Goal: Information Seeking & Learning: Learn about a topic

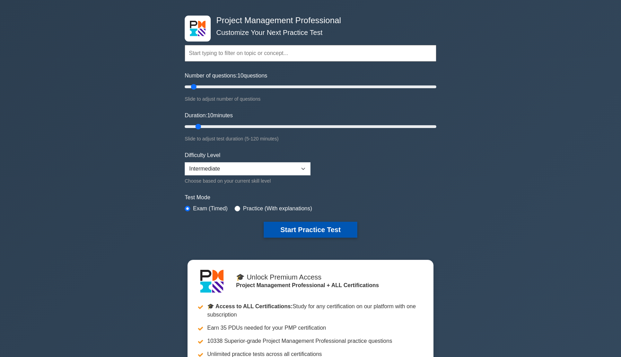
click at [315, 234] on button "Start Practice Test" at bounding box center [311, 230] width 94 height 16
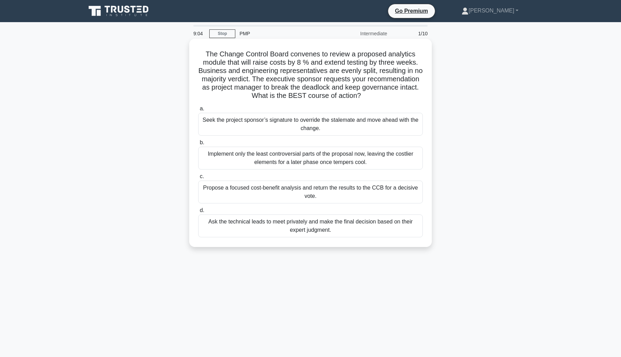
click at [321, 188] on div "Propose a focused cost-benefit analysis and return the results to the CCB for a…" at bounding box center [310, 192] width 224 height 23
click at [198, 179] on input "c. Propose a focused cost-benefit analysis and return the results to the CCB fo…" at bounding box center [198, 177] width 0 height 5
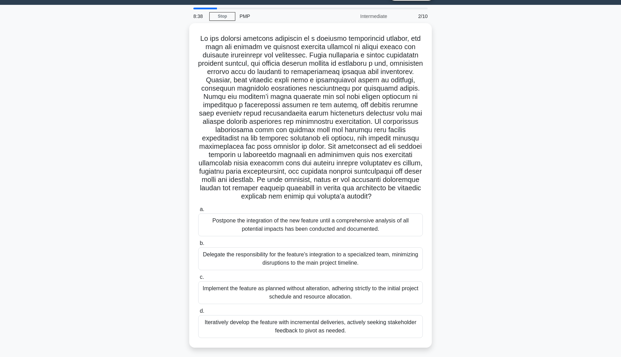
scroll to position [19, 0]
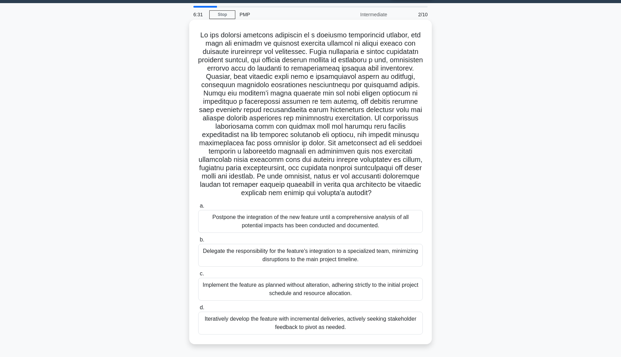
click at [375, 319] on div "Iteratively develop the feature with incremental deliveries, actively seeking s…" at bounding box center [310, 323] width 224 height 23
click at [198, 310] on input "d. Iteratively develop the feature with incremental deliveries, actively seekin…" at bounding box center [198, 308] width 0 height 5
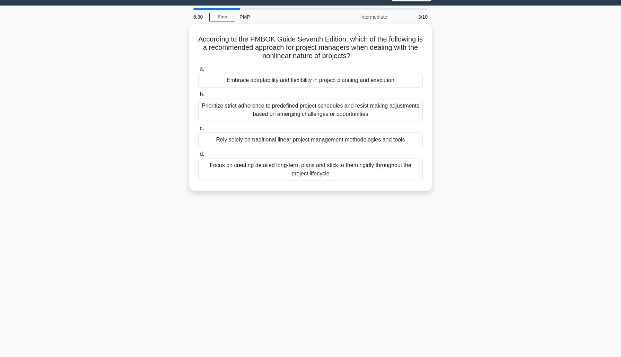
scroll to position [0, 0]
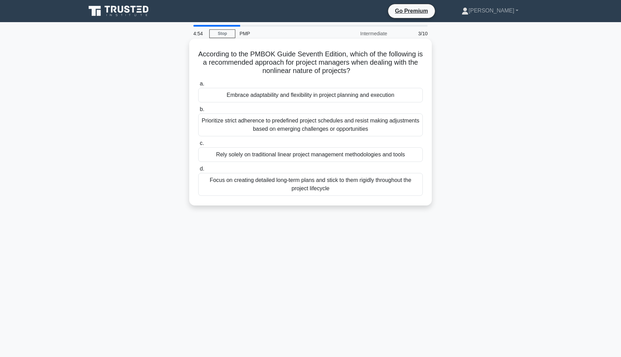
click at [380, 97] on div "Embrace adaptability and flexibility in project planning and execution" at bounding box center [310, 95] width 224 height 15
click at [198, 86] on input "a. Embrace adaptability and flexibility in project planning and execution" at bounding box center [198, 84] width 0 height 5
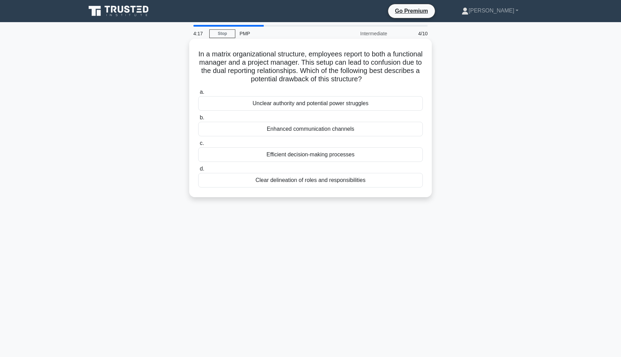
click at [372, 153] on div "Efficient decision-making processes" at bounding box center [310, 155] width 224 height 15
click at [198, 146] on input "c. Efficient decision-making processes" at bounding box center [198, 143] width 0 height 5
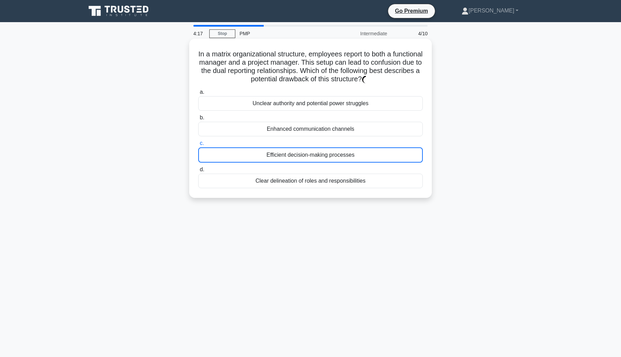
click at [372, 153] on div "Efficient decision-making processes" at bounding box center [310, 155] width 224 height 15
click at [198, 146] on input "c. Efficient decision-making processes" at bounding box center [198, 143] width 0 height 5
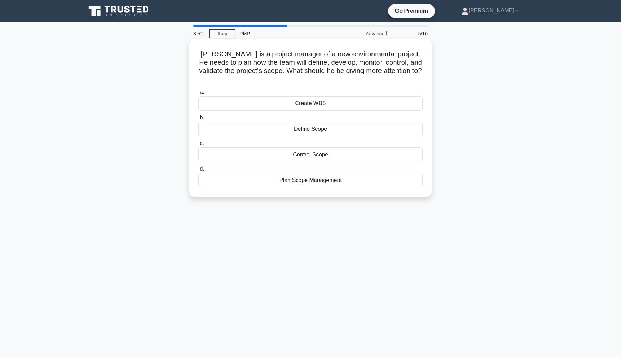
click at [341, 96] on div "Create WBS" at bounding box center [310, 103] width 224 height 15
click at [198, 95] on input "a. Create WBS" at bounding box center [198, 92] width 0 height 5
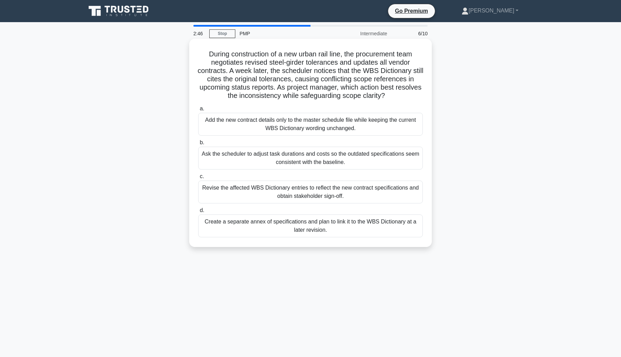
click at [374, 231] on div "Create a separate annex of specifications and plan to link it to the WBS Dictio…" at bounding box center [310, 226] width 224 height 23
click at [198, 213] on input "d. Create a separate annex of specifications and plan to link it to the WBS Dic…" at bounding box center [198, 210] width 0 height 5
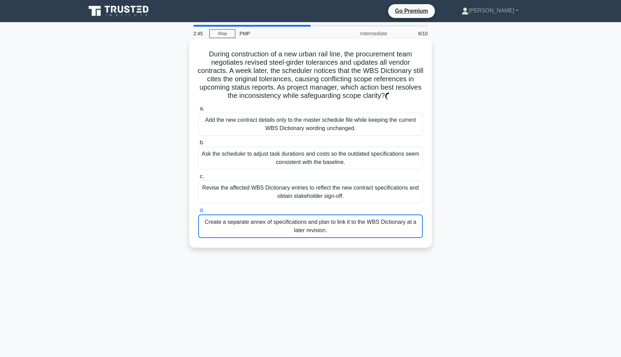
click at [374, 231] on div "Create a separate annex of specifications and plan to link it to the WBS Dictio…" at bounding box center [310, 227] width 224 height 24
click at [198, 213] on input "d. Create a separate annex of specifications and plan to link it to the WBS Dic…" at bounding box center [198, 210] width 0 height 5
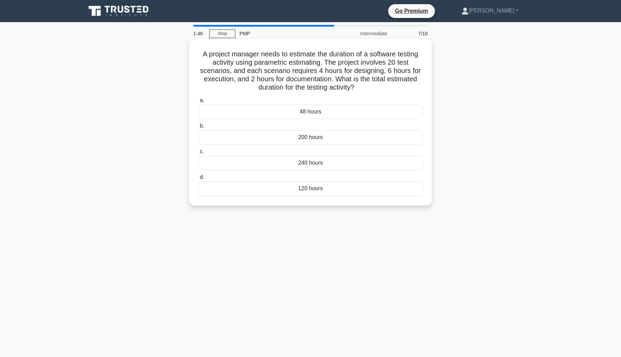
click at [322, 138] on div "200 hours" at bounding box center [310, 137] width 224 height 15
click at [198, 128] on input "b. 200 hours" at bounding box center [198, 126] width 0 height 5
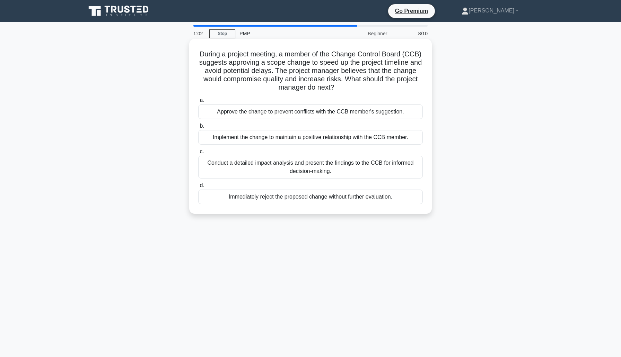
click at [334, 169] on div "Conduct a detailed impact analysis and present the findings to the CCB for info…" at bounding box center [310, 167] width 224 height 23
click at [198, 154] on input "c. Conduct a detailed impact analysis and present the findings to the CCB for i…" at bounding box center [198, 152] width 0 height 5
click at [334, 169] on div "Conduct a detailed impact analysis and present the findings to the CCB for info…" at bounding box center [310, 168] width 224 height 24
click at [198, 154] on input "c. Conduct a detailed impact analysis and present the findings to the CCB for i…" at bounding box center [198, 152] width 0 height 5
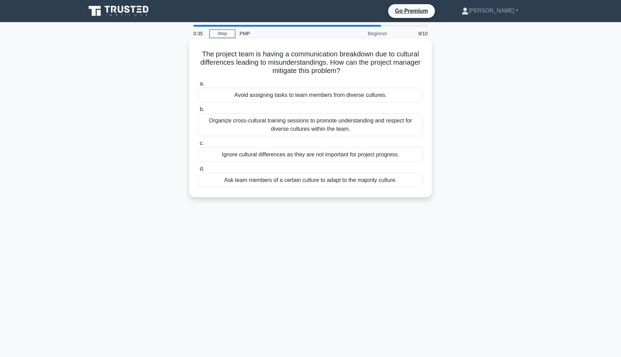
click at [367, 123] on div "Organize cross-cultural training sessions to promote understanding and respect …" at bounding box center [310, 125] width 224 height 23
click at [198, 112] on input "b. Organize cross-cultural training sessions to promote understanding and respe…" at bounding box center [198, 109] width 0 height 5
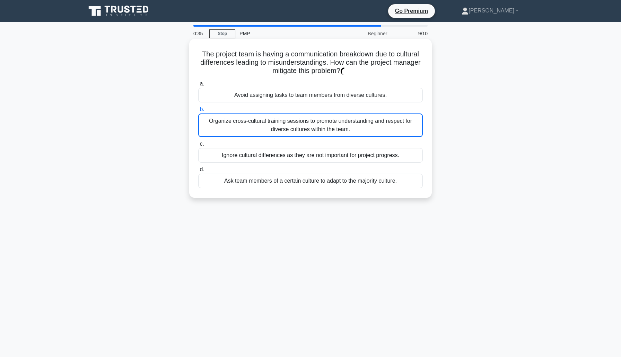
click at [367, 123] on div "Organize cross-cultural training sessions to promote understanding and respect …" at bounding box center [310, 126] width 224 height 24
click at [198, 112] on input "b. Organize cross-cultural training sessions to promote understanding and respe…" at bounding box center [198, 109] width 0 height 5
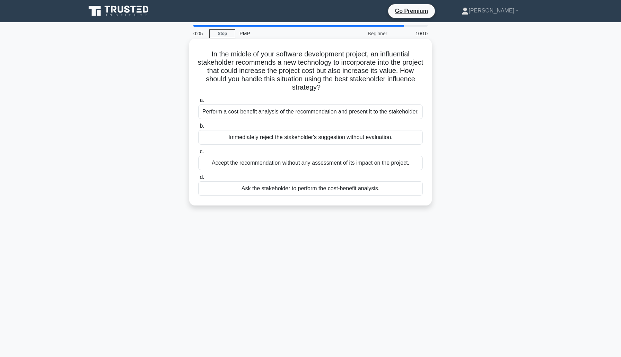
click at [314, 110] on div "Perform a cost-benefit analysis of the recommendation and present it to the sta…" at bounding box center [310, 112] width 224 height 15
click at [198, 103] on input "a. Perform a cost-benefit analysis of the recommendation and present it to the …" at bounding box center [198, 100] width 0 height 5
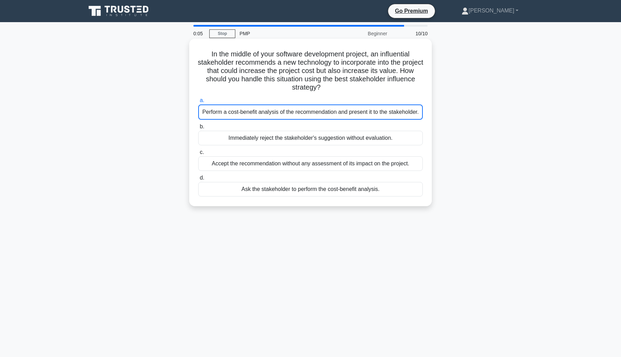
click at [314, 110] on div "Perform a cost-benefit analysis of the recommendation and present it to the sta…" at bounding box center [310, 112] width 224 height 15
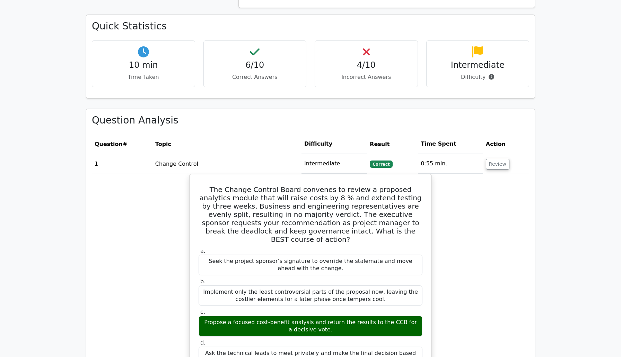
scroll to position [507, 0]
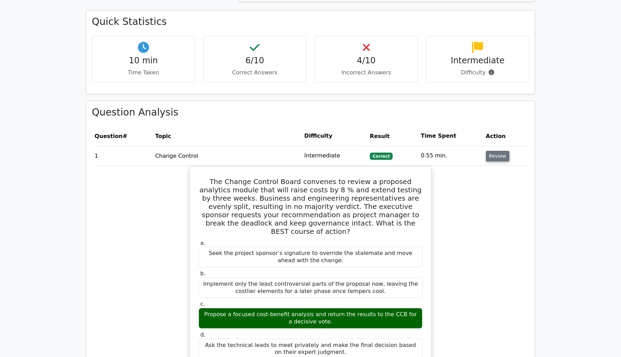
click at [490, 151] on button "Review" at bounding box center [498, 156] width 24 height 11
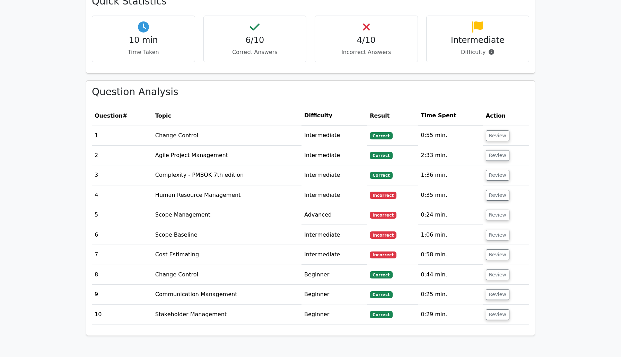
scroll to position [528, 0]
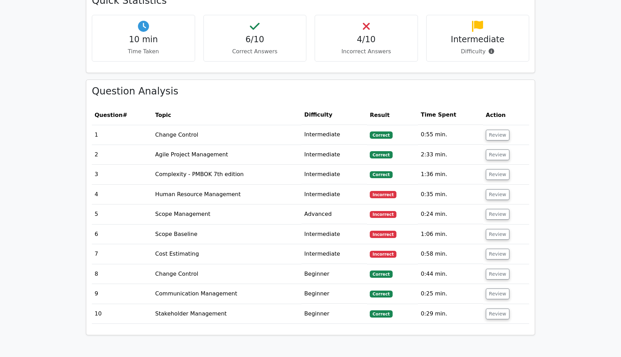
click at [382, 191] on span "Incorrect" at bounding box center [382, 194] width 27 height 7
click at [493, 189] on button "Review" at bounding box center [498, 194] width 24 height 11
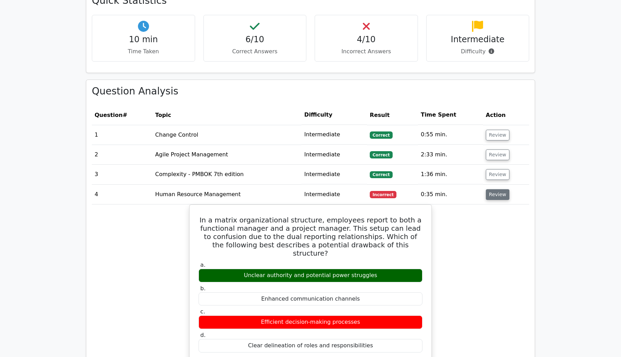
click at [501, 189] on button "Review" at bounding box center [498, 194] width 24 height 11
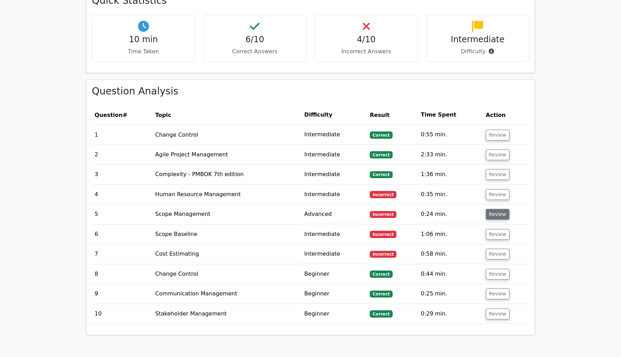
click at [500, 209] on button "Review" at bounding box center [498, 214] width 24 height 11
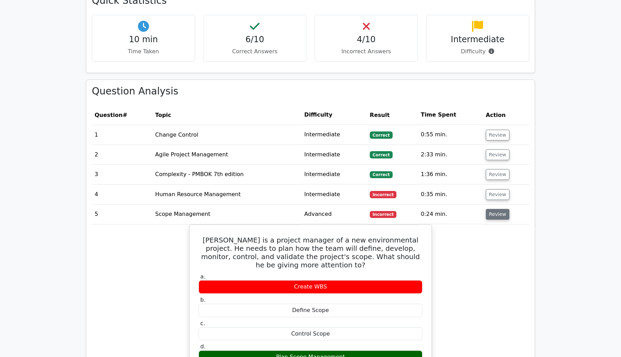
click at [500, 209] on button "Review" at bounding box center [498, 214] width 24 height 11
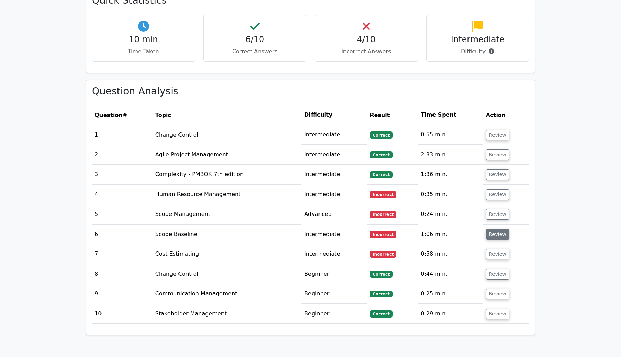
click at [498, 229] on button "Review" at bounding box center [498, 234] width 24 height 11
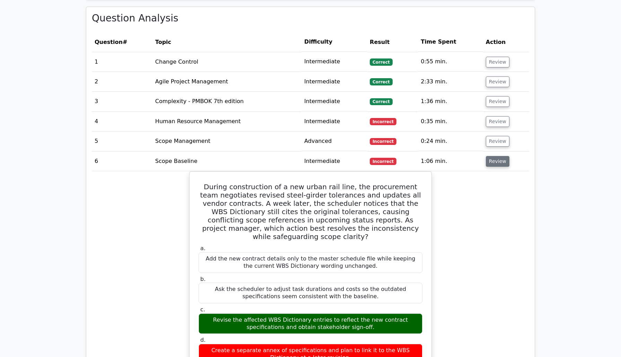
scroll to position [604, 0]
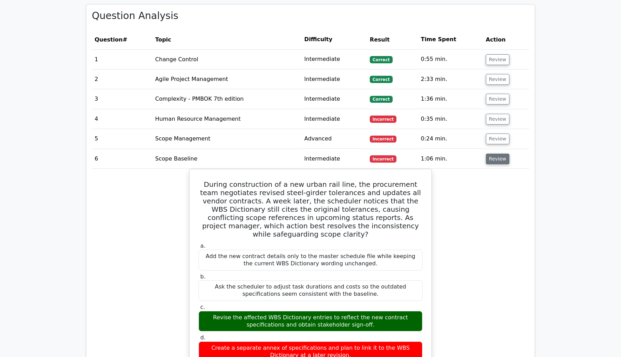
click at [493, 154] on button "Review" at bounding box center [498, 159] width 24 height 11
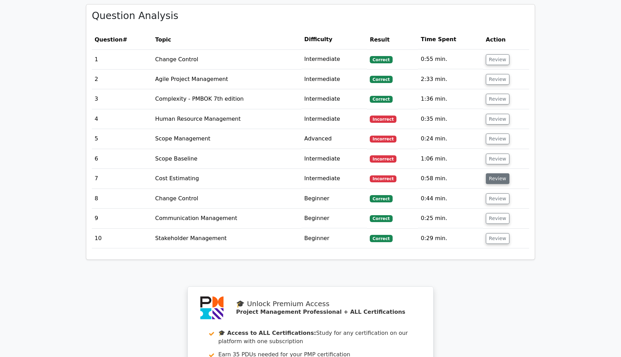
click at [501, 173] on button "Review" at bounding box center [498, 178] width 24 height 11
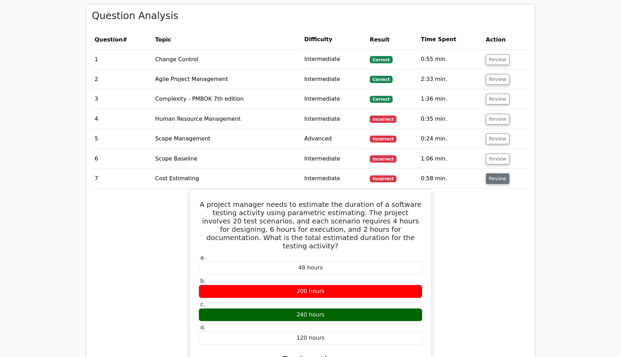
click at [501, 173] on button "Review" at bounding box center [498, 178] width 24 height 11
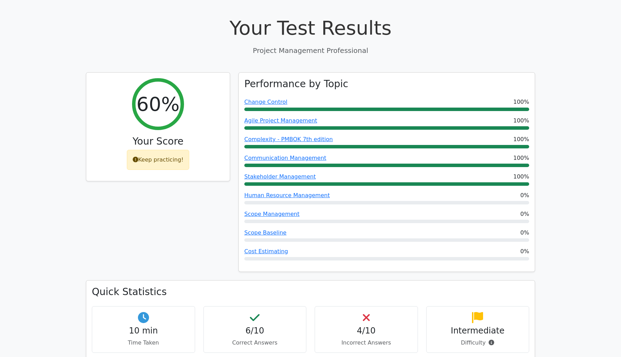
scroll to position [247, 0]
